Goal: Find contact information: Find contact information

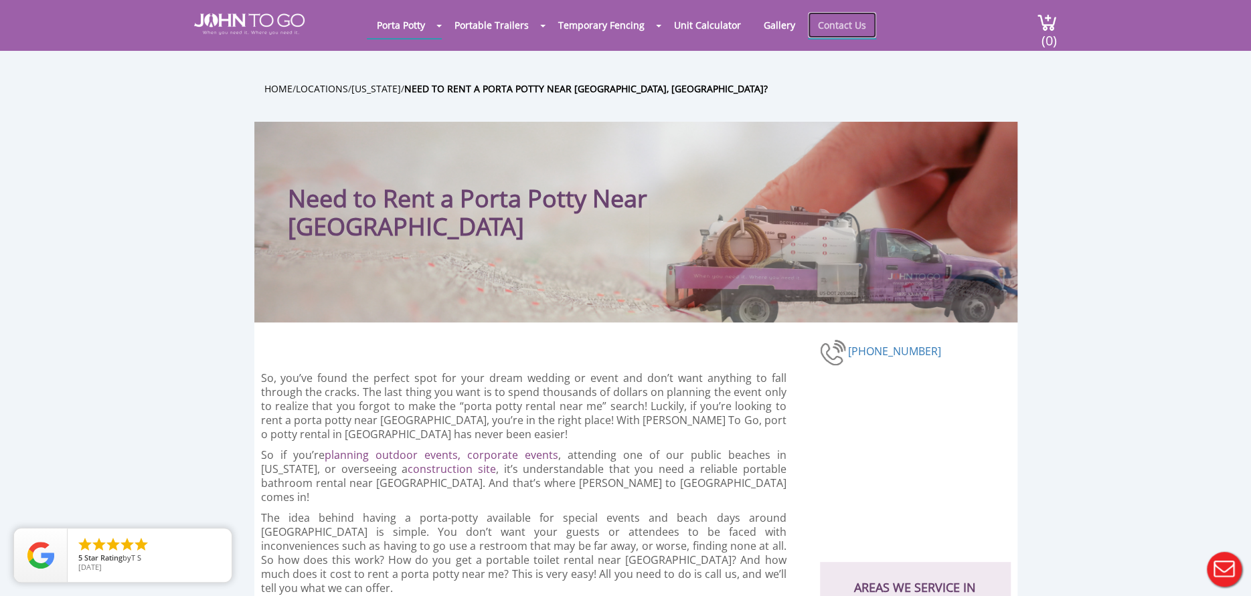
click at [843, 20] on link "Contact Us" at bounding box center [842, 25] width 68 height 26
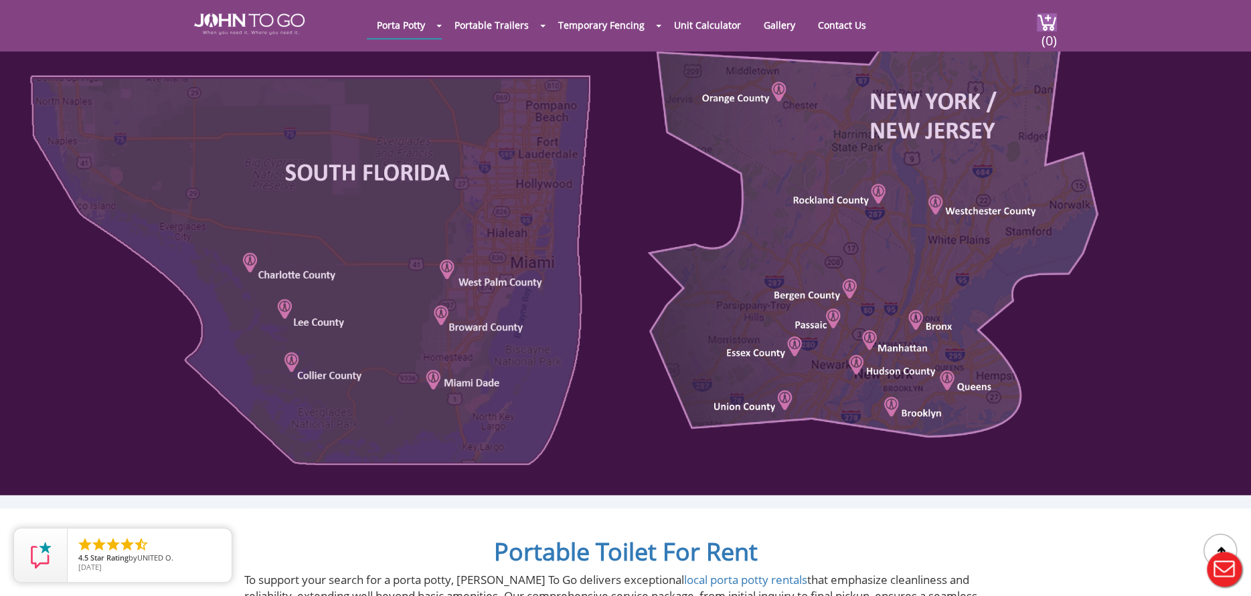
scroll to position [803, 0]
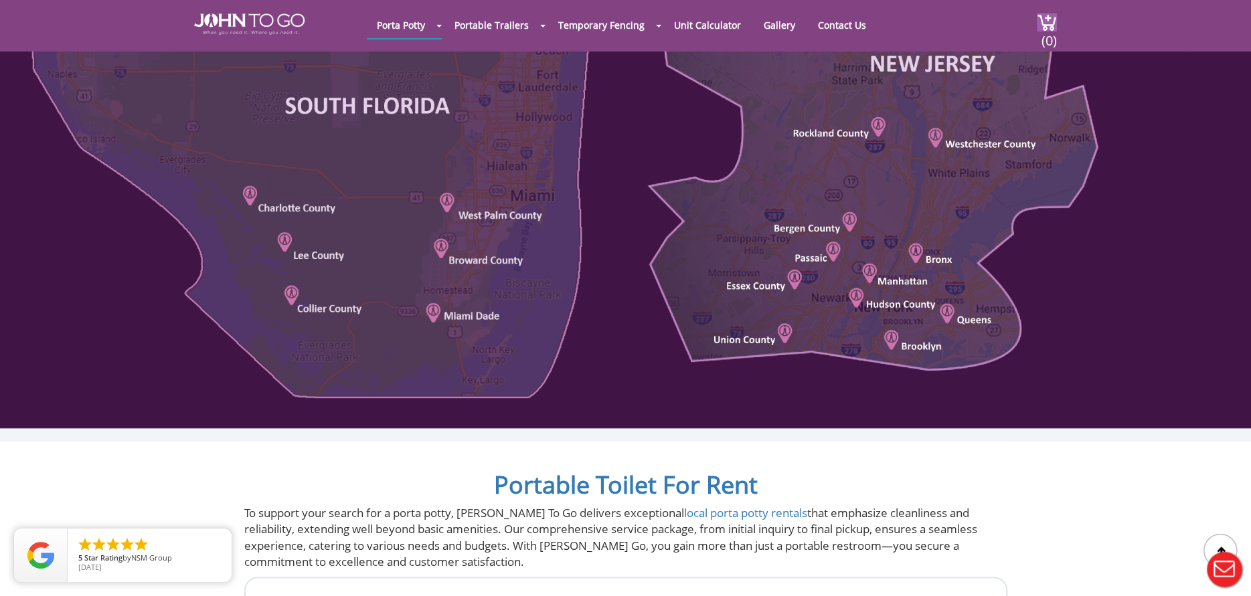
click at [293, 292] on div at bounding box center [625, 115] width 1251 height 625
click at [311, 307] on div at bounding box center [625, 115] width 1251 height 625
click at [317, 305] on div at bounding box center [625, 115] width 1251 height 625
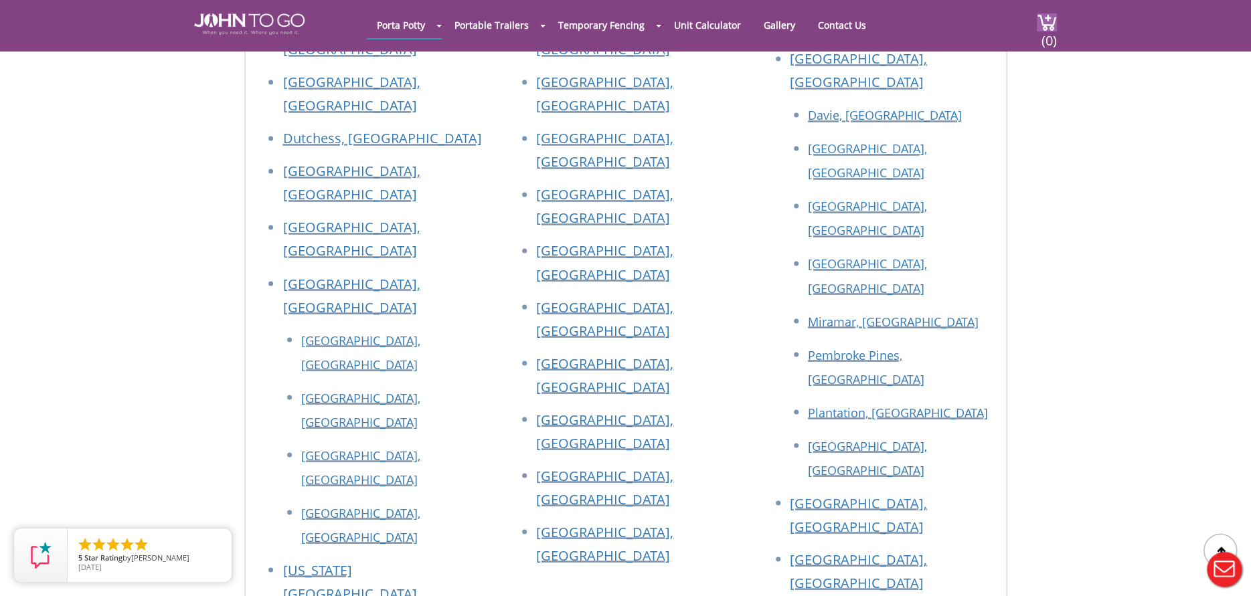
scroll to position [1540, 0]
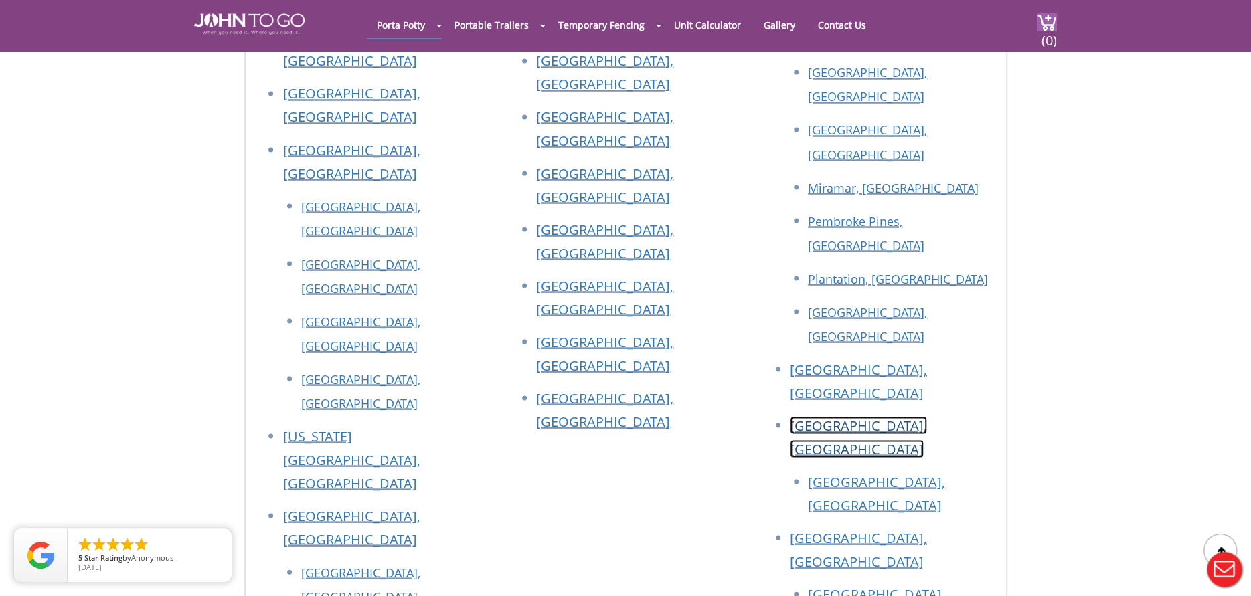
click at [812, 416] on link "[GEOGRAPHIC_DATA], [GEOGRAPHIC_DATA]" at bounding box center [858, 437] width 137 height 42
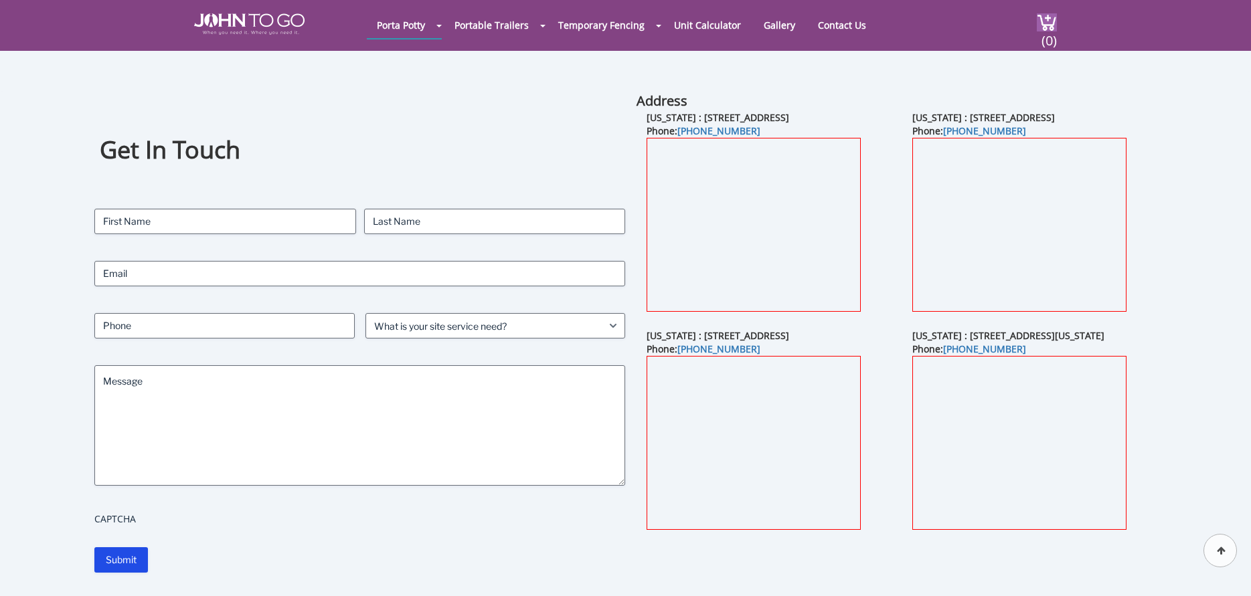
scroll to position [1540, 0]
